Goal: Information Seeking & Learning: Find contact information

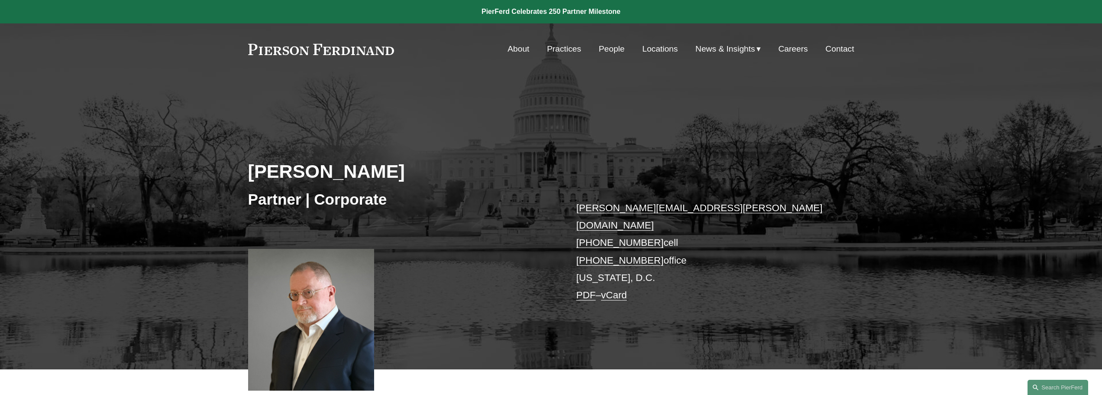
click at [611, 49] on link "People" at bounding box center [612, 49] width 26 height 16
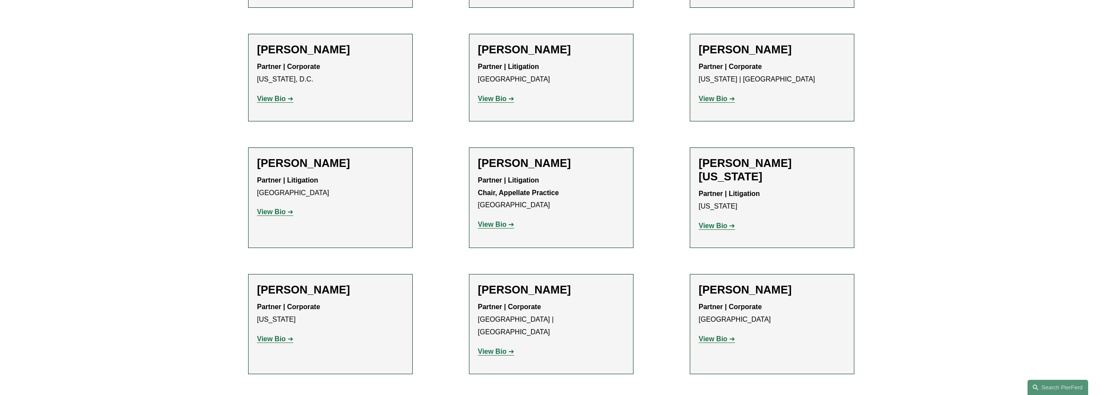
scroll to position [10191, 0]
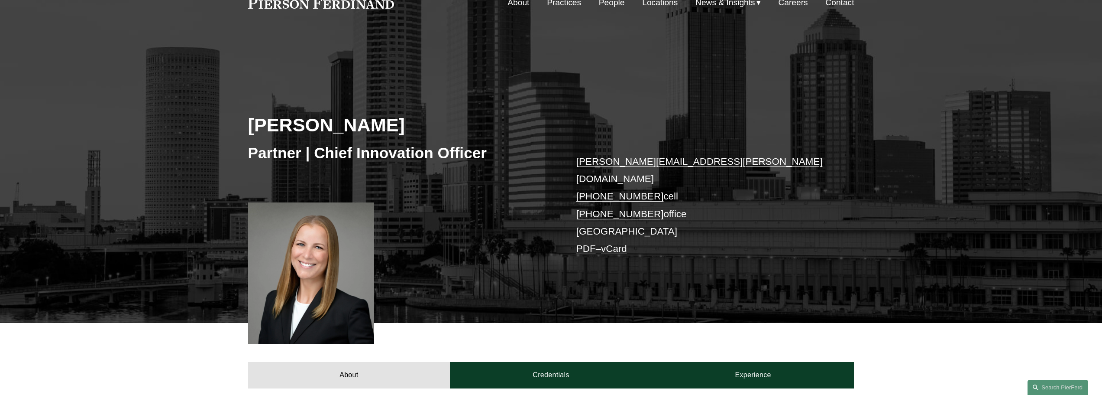
scroll to position [217, 0]
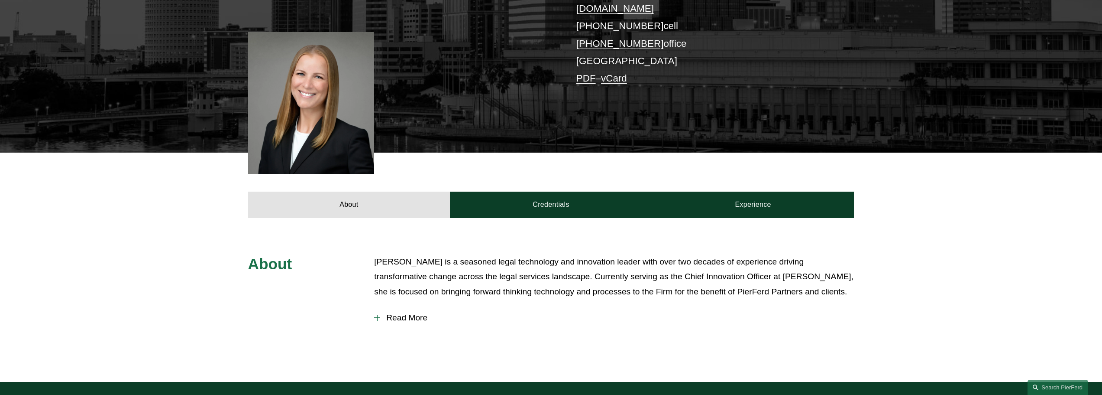
click at [378, 314] on div at bounding box center [377, 317] width 6 height 6
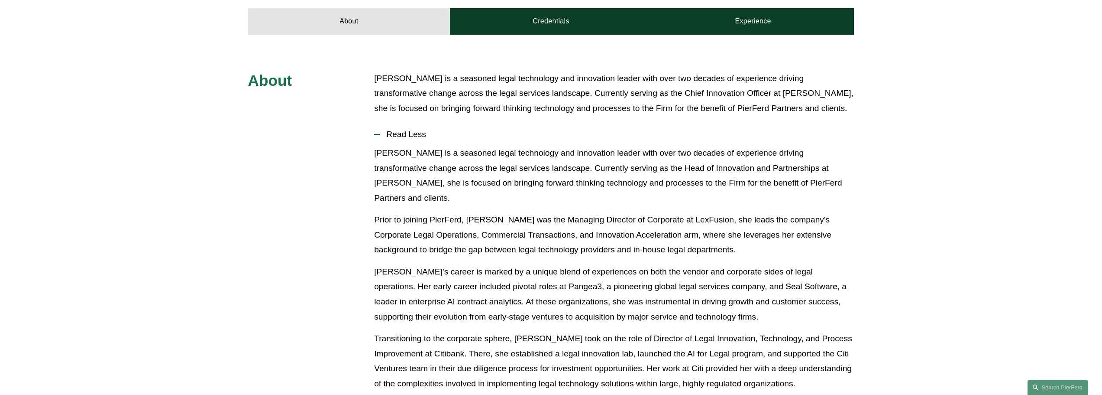
scroll to position [390, 0]
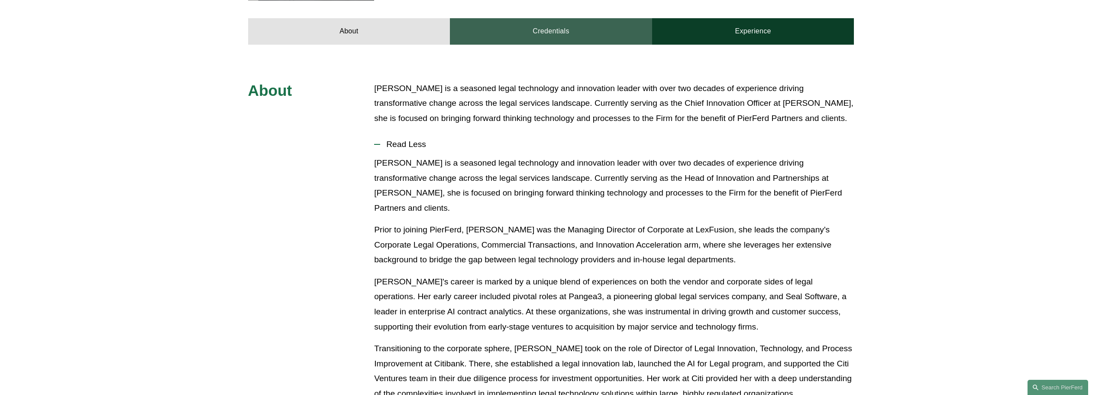
click at [546, 18] on link "Credentials" at bounding box center [551, 31] width 202 height 26
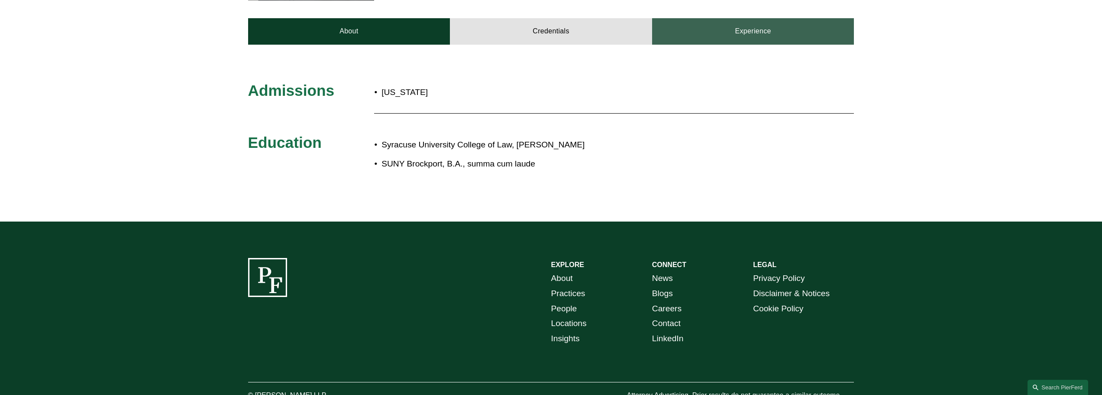
click at [741, 25] on link "Experience" at bounding box center [753, 31] width 202 height 26
